Goal: Information Seeking & Learning: Learn about a topic

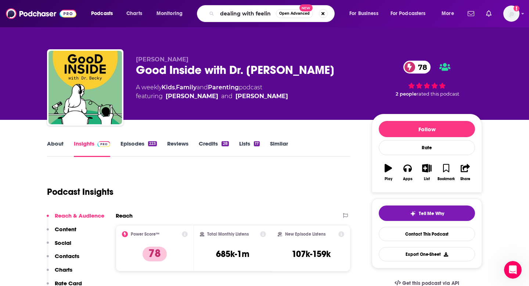
type input "dealing with feeling"
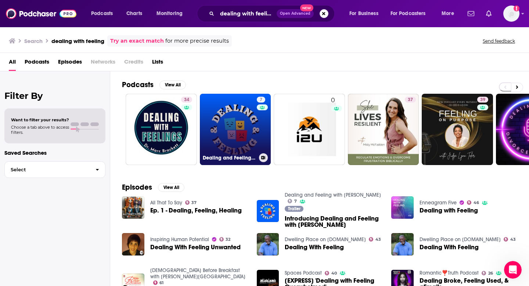
click at [214, 120] on link "7 Dealing and Feeling with [PERSON_NAME]" at bounding box center [235, 129] width 71 height 71
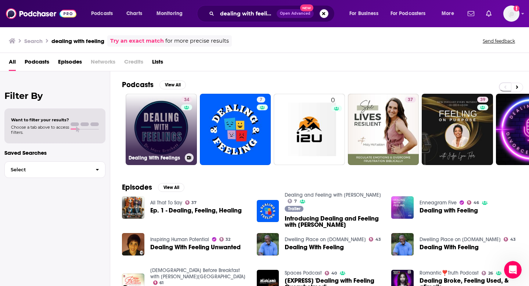
click at [169, 130] on link "34 Dealing With Feelings" at bounding box center [161, 129] width 71 height 71
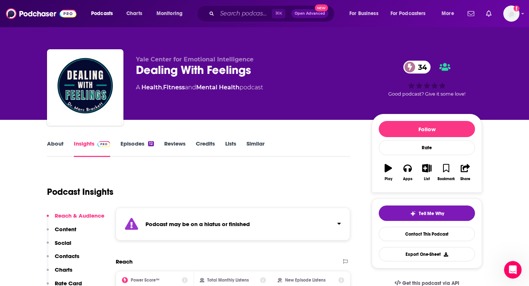
click at [58, 149] on link "About" at bounding box center [55, 148] width 17 height 17
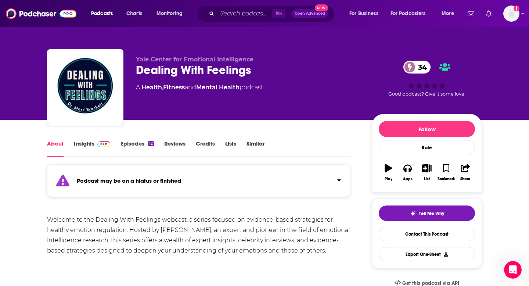
click at [87, 147] on link "Insights" at bounding box center [92, 148] width 36 height 17
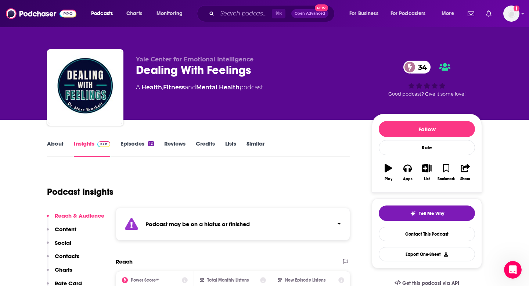
click at [50, 140] on link "About" at bounding box center [55, 148] width 17 height 17
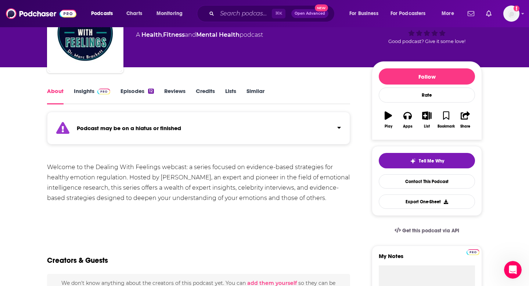
scroll to position [50, 0]
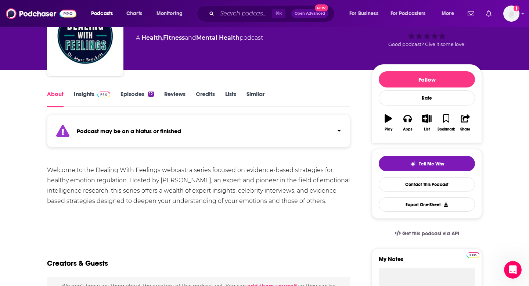
click at [84, 91] on link "Insights" at bounding box center [92, 98] width 36 height 17
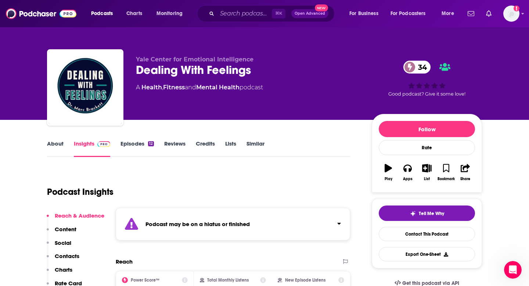
click at [134, 147] on link "Episodes 12" at bounding box center [136, 148] width 33 height 17
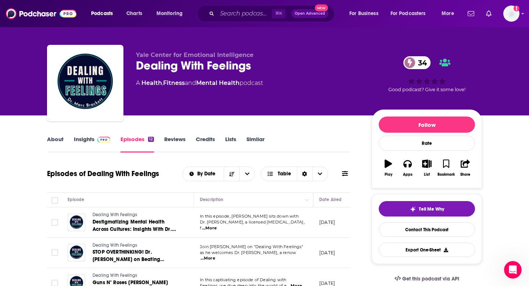
scroll to position [7, 0]
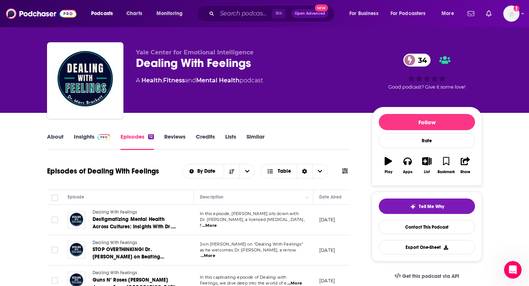
click at [86, 139] on link "Insights" at bounding box center [92, 141] width 36 height 17
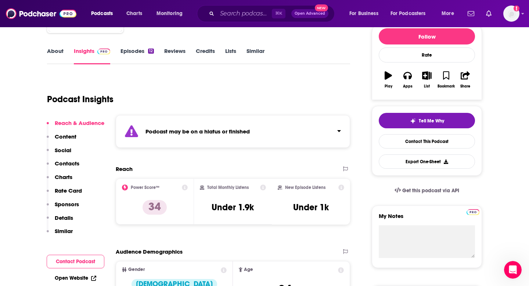
scroll to position [93, 0]
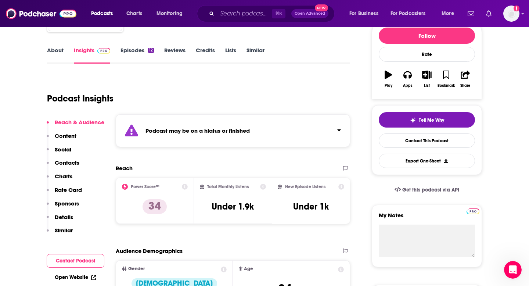
click at [143, 48] on link "Episodes 12" at bounding box center [136, 55] width 33 height 17
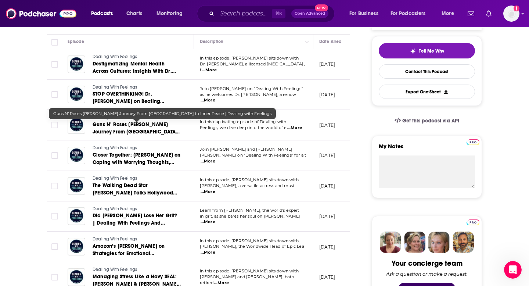
scroll to position [151, 0]
